Goal: Transaction & Acquisition: Purchase product/service

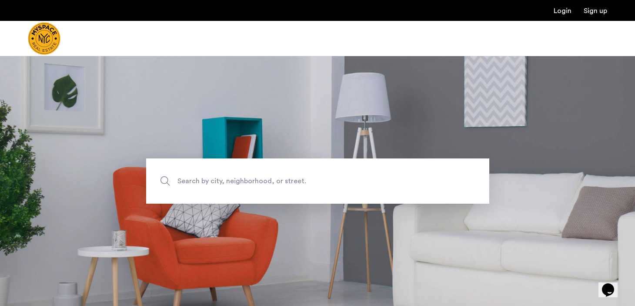
click at [279, 187] on label "Search by city, neighborhood, or street." at bounding box center [317, 180] width 343 height 45
click at [279, 187] on input "Search by city, neighborhood, or street." at bounding box center [317, 180] width 343 height 45
click at [363, 182] on span "Search by city, neighborhood, or street." at bounding box center [297, 181] width 240 height 12
click at [363, 182] on input "Search by city, neighborhood, or street." at bounding box center [317, 180] width 343 height 45
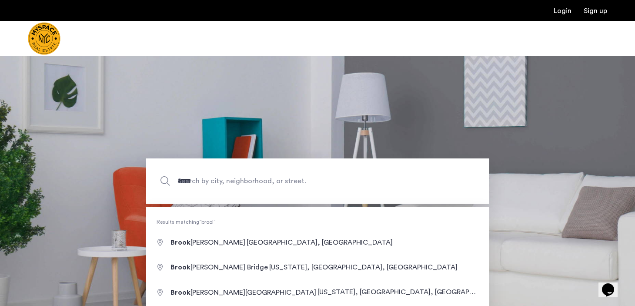
type input "**********"
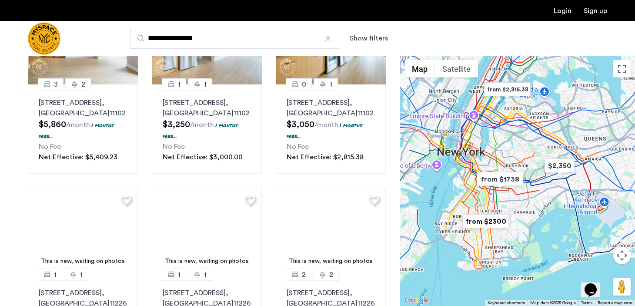
scroll to position [301, 0]
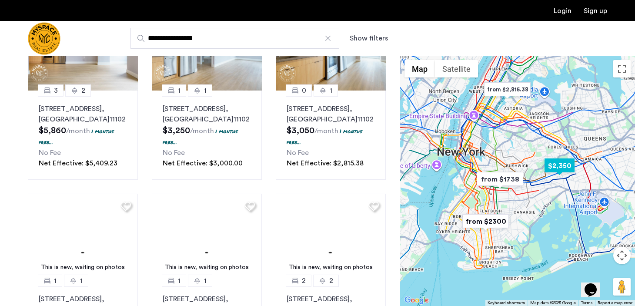
click at [557, 167] on img "$2,350" at bounding box center [559, 166] width 37 height 20
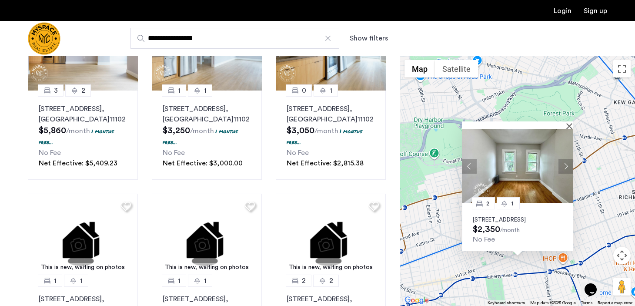
click at [514, 216] on p "97-18 91st Street, Unit 2F, Queens, NY 11416" at bounding box center [518, 219] width 90 height 7
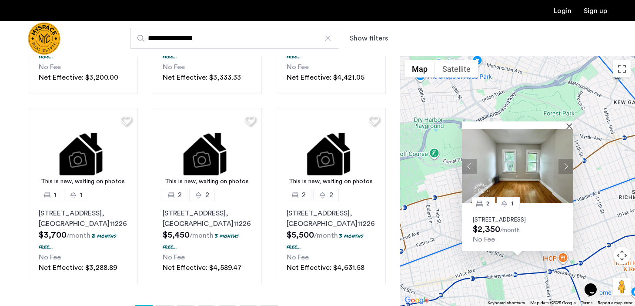
scroll to position [652, 0]
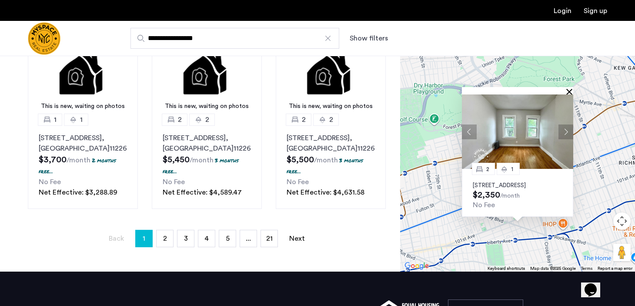
click at [568, 94] on button "Close" at bounding box center [571, 91] width 6 height 6
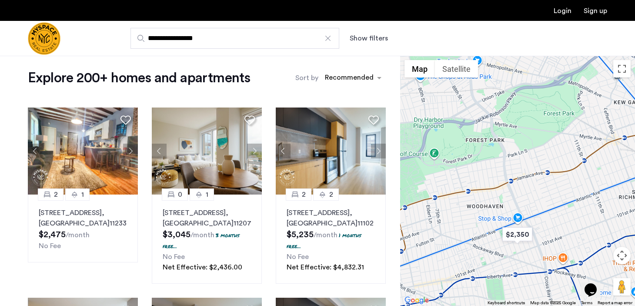
scroll to position [0, 0]
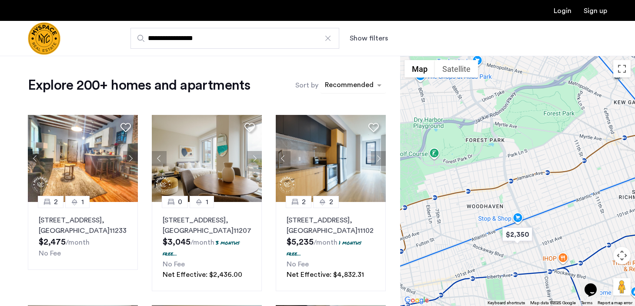
click at [374, 85] on div "sort-apartment" at bounding box center [348, 86] width 51 height 12
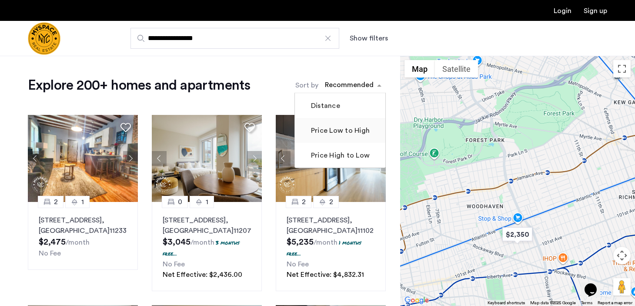
click at [366, 140] on mat-checkbox "Price Low to High" at bounding box center [340, 130] width 90 height 25
click at [363, 134] on label "Price Low to High" at bounding box center [339, 130] width 60 height 10
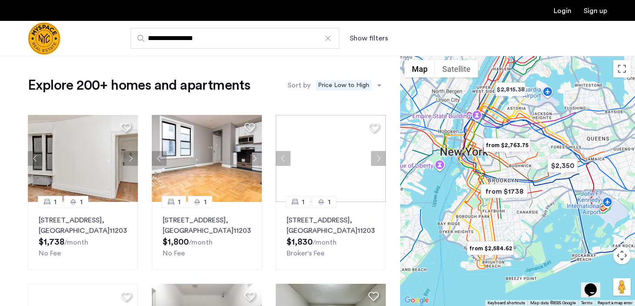
click at [370, 38] on button "Show filters" at bounding box center [369, 38] width 38 height 10
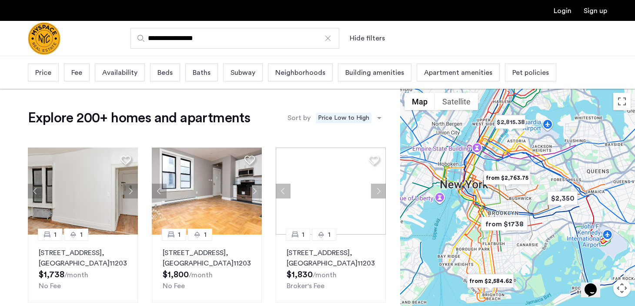
click at [158, 73] on span "Beds" at bounding box center [164, 72] width 15 height 10
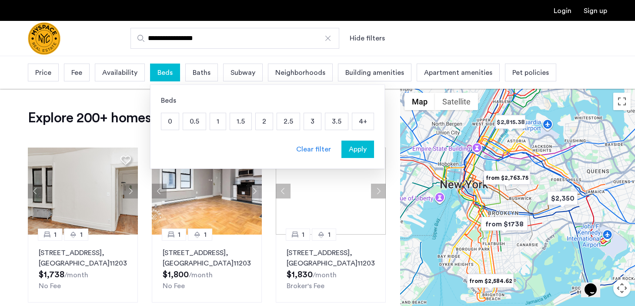
click at [264, 121] on p "2" at bounding box center [264, 121] width 17 height 17
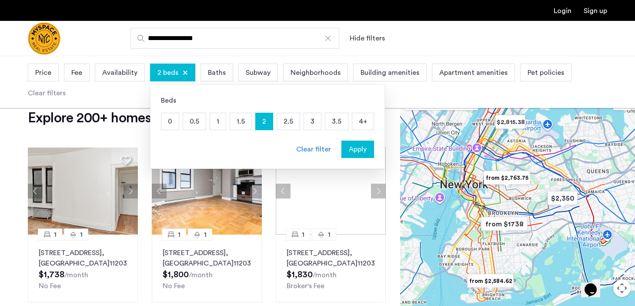
click at [361, 155] on button "Apply" at bounding box center [357, 148] width 33 height 17
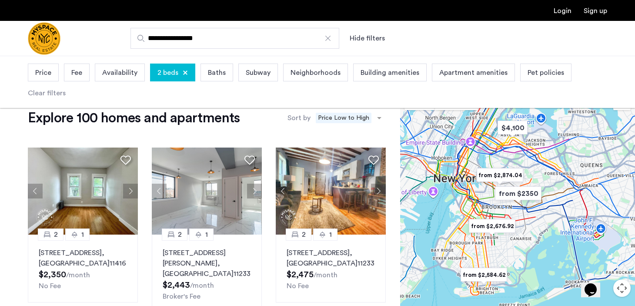
click at [163, 71] on span "2 beds" at bounding box center [167, 72] width 21 height 10
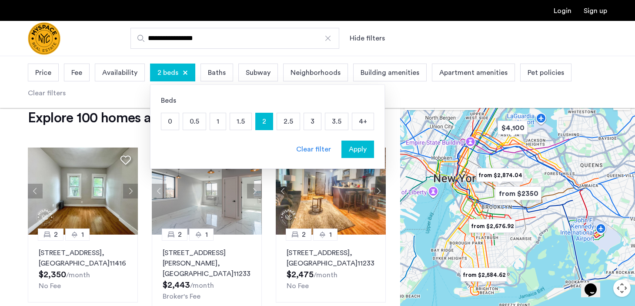
click at [280, 123] on p "2.5" at bounding box center [288, 121] width 23 height 17
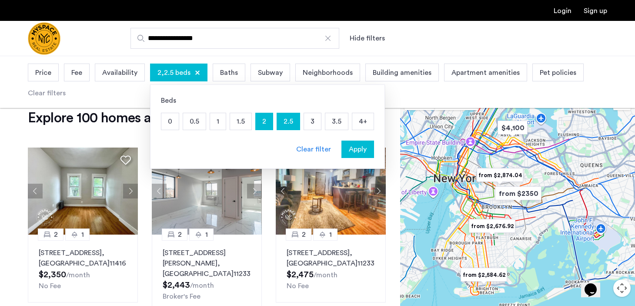
click at [311, 124] on p "3" at bounding box center [312, 121] width 17 height 17
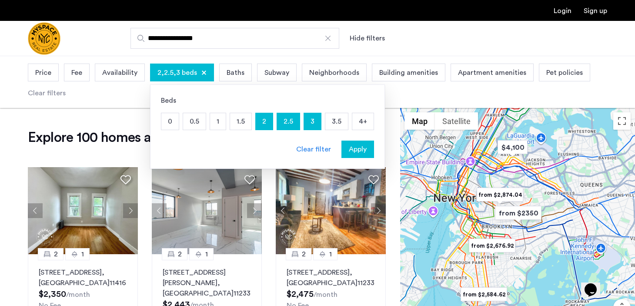
click at [360, 148] on span "Apply" at bounding box center [358, 149] width 18 height 10
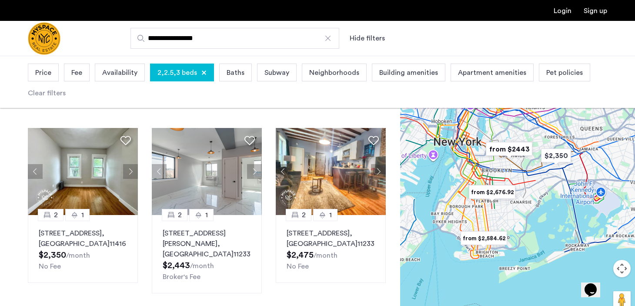
scroll to position [40, 0]
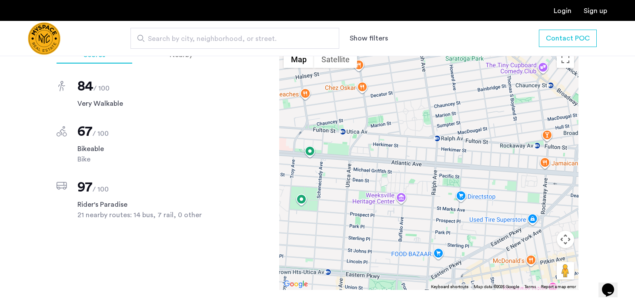
scroll to position [593, 0]
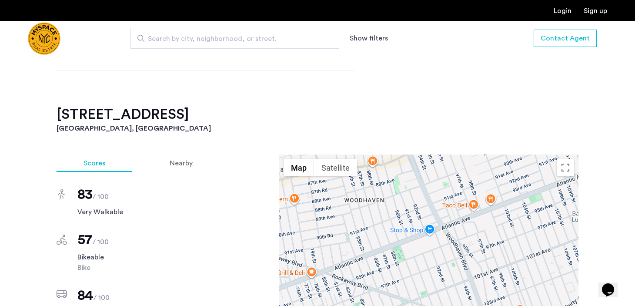
scroll to position [537, 0]
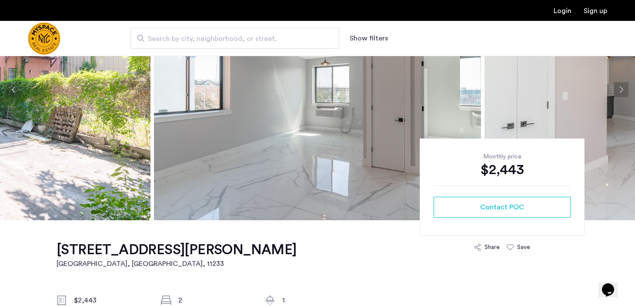
scroll to position [27, 0]
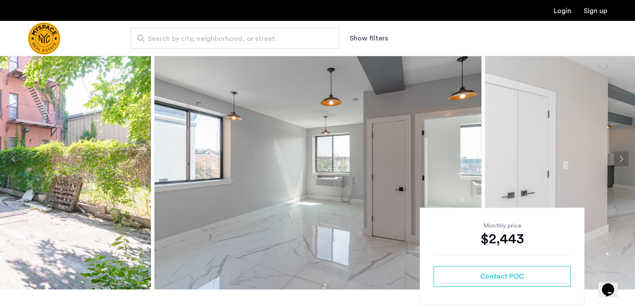
click at [326, 177] on img at bounding box center [317, 158] width 327 height 261
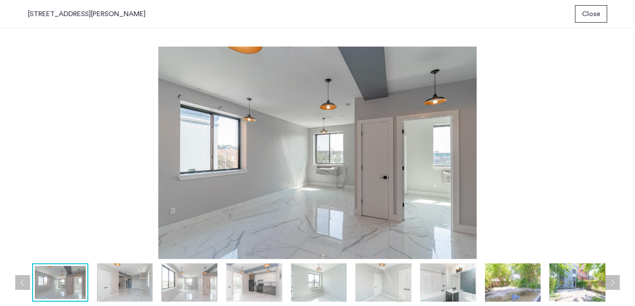
click at [118, 278] on img at bounding box center [125, 282] width 56 height 38
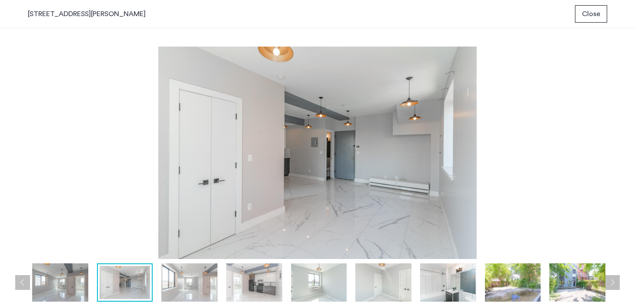
click at [188, 287] on img at bounding box center [189, 282] width 56 height 38
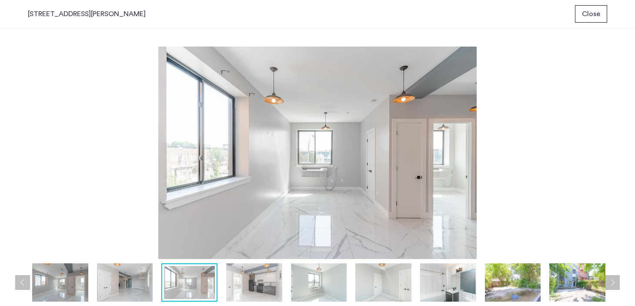
click at [270, 298] on img at bounding box center [254, 282] width 56 height 38
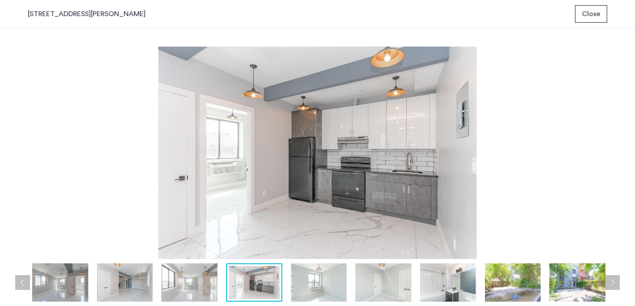
click at [329, 288] on img at bounding box center [319, 282] width 56 height 38
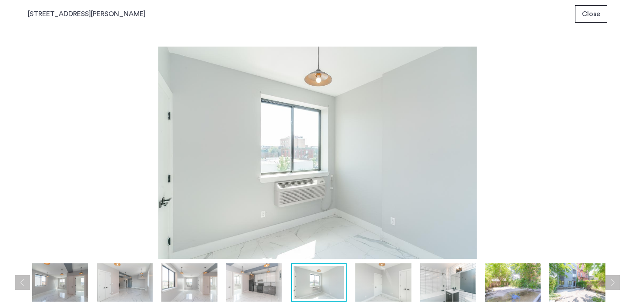
click at [260, 287] on img at bounding box center [254, 282] width 56 height 38
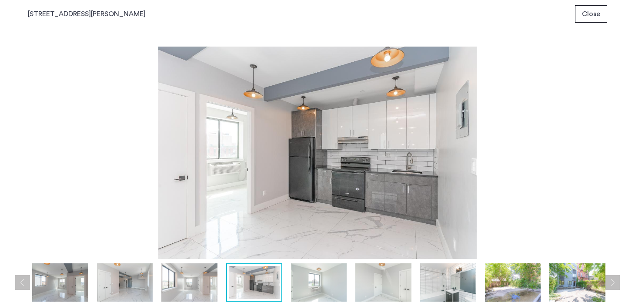
click at [322, 279] on img at bounding box center [319, 282] width 56 height 38
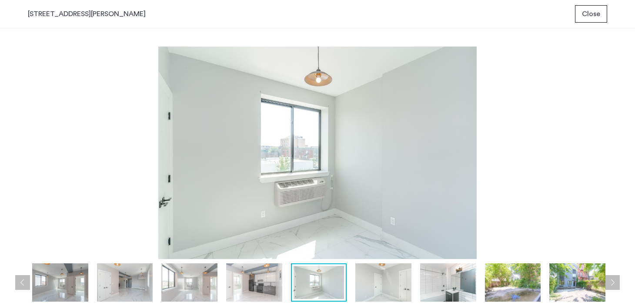
click at [363, 280] on img at bounding box center [383, 282] width 56 height 38
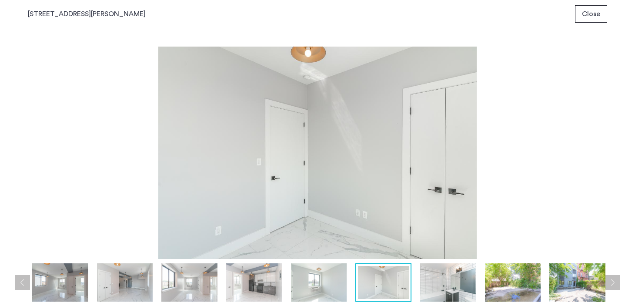
click at [428, 283] on img at bounding box center [448, 282] width 56 height 38
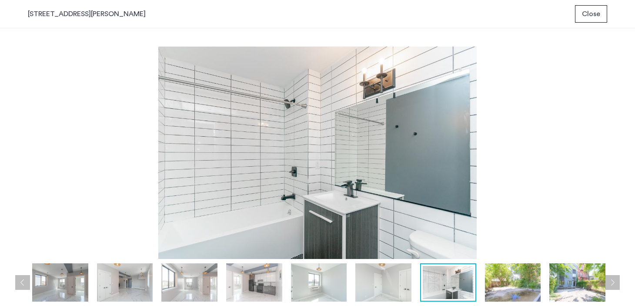
click at [484, 284] on div at bounding box center [319, 282] width 583 height 38
click at [491, 284] on img at bounding box center [513, 282] width 56 height 38
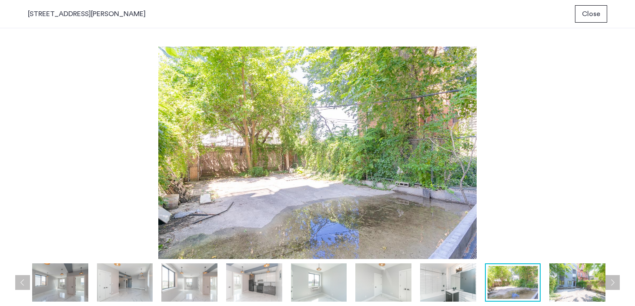
click at [558, 274] on img at bounding box center [577, 282] width 56 height 38
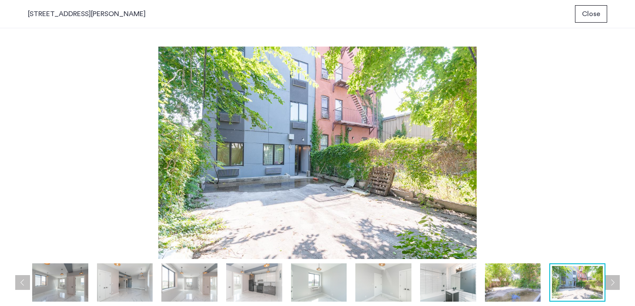
click at [614, 283] on button "Next apartment" at bounding box center [612, 282] width 15 height 15
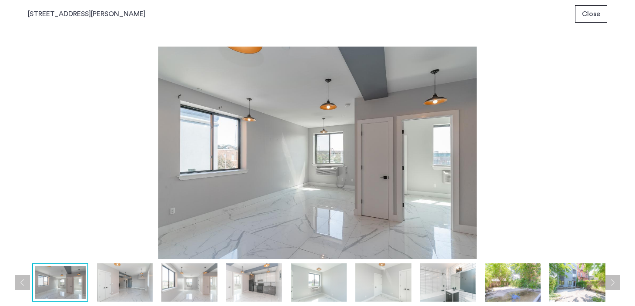
click at [623, 288] on div "prev next prev next" at bounding box center [317, 166] width 635 height 277
click at [622, 288] on div "prev next prev next" at bounding box center [317, 166] width 635 height 277
click at [619, 287] on button "Next apartment" at bounding box center [612, 282] width 15 height 15
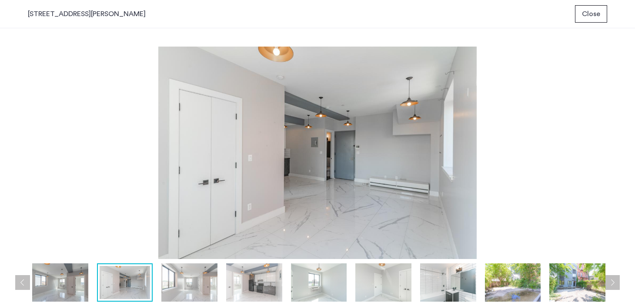
click at [616, 284] on button "Next apartment" at bounding box center [612, 282] width 15 height 15
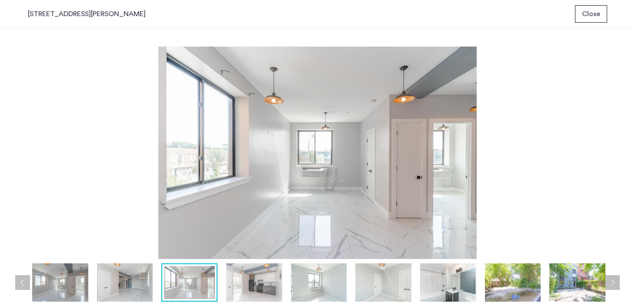
click at [616, 284] on button "Next apartment" at bounding box center [612, 282] width 15 height 15
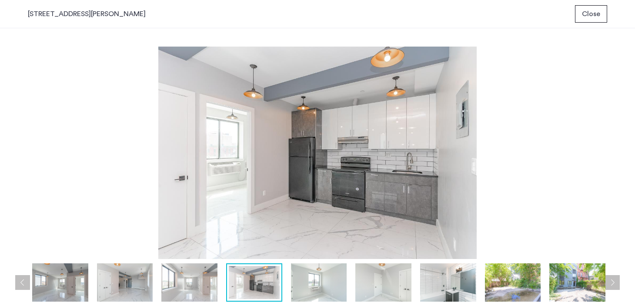
click at [616, 284] on button "Next apartment" at bounding box center [612, 282] width 15 height 15
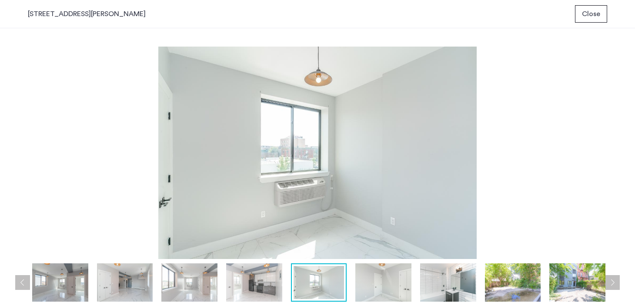
click at [616, 284] on button "Next apartment" at bounding box center [612, 282] width 15 height 15
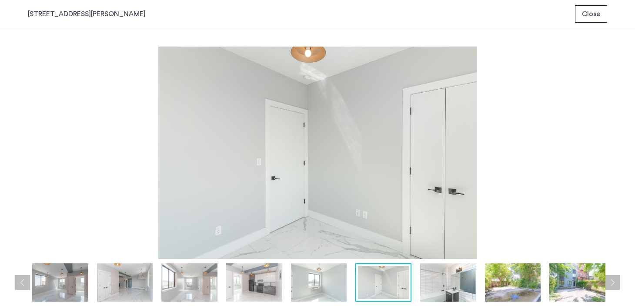
click at [616, 284] on button "Next apartment" at bounding box center [612, 282] width 15 height 15
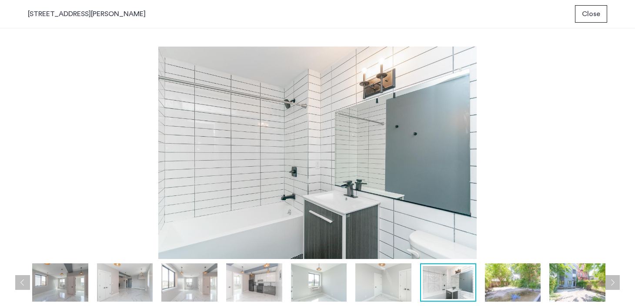
click at [616, 284] on button "Next apartment" at bounding box center [612, 282] width 15 height 15
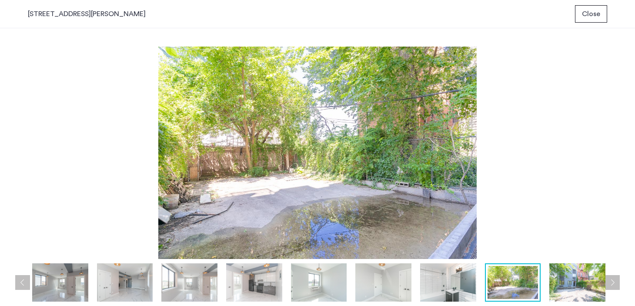
click at [616, 284] on button "Next apartment" at bounding box center [612, 282] width 15 height 15
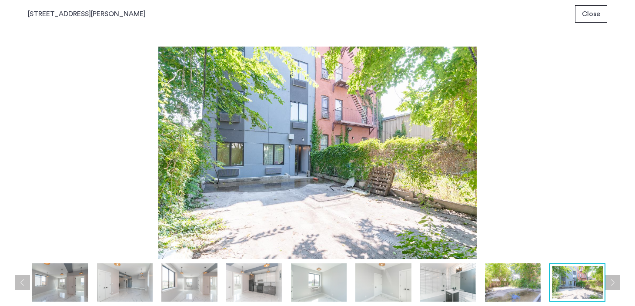
click at [582, 4] on div "14 Havens Pl, Unit 2a Close" at bounding box center [317, 14] width 635 height 28
click at [583, 11] on span "Close" at bounding box center [591, 14] width 18 height 10
